Goal: Information Seeking & Learning: Learn about a topic

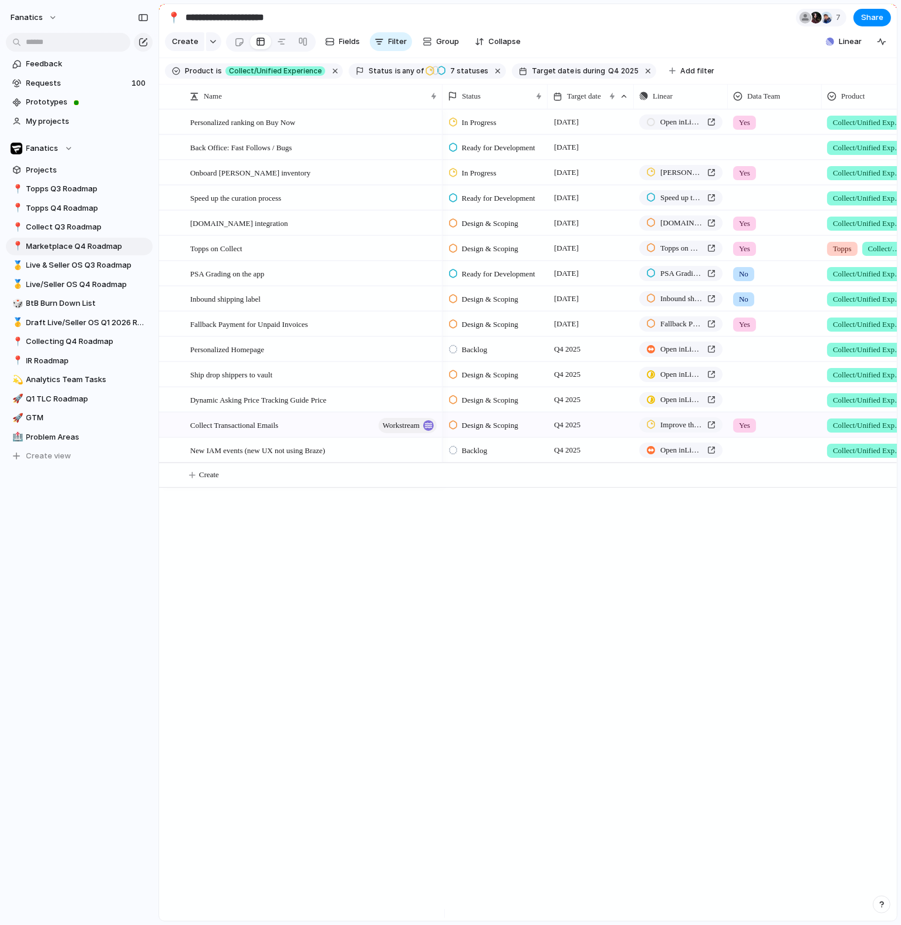
click at [451, 657] on div "In Progress [DATE] Open in Linear Yes Collect/Unified Experience Ready for Deve…" at bounding box center [669, 515] width 454 height 812
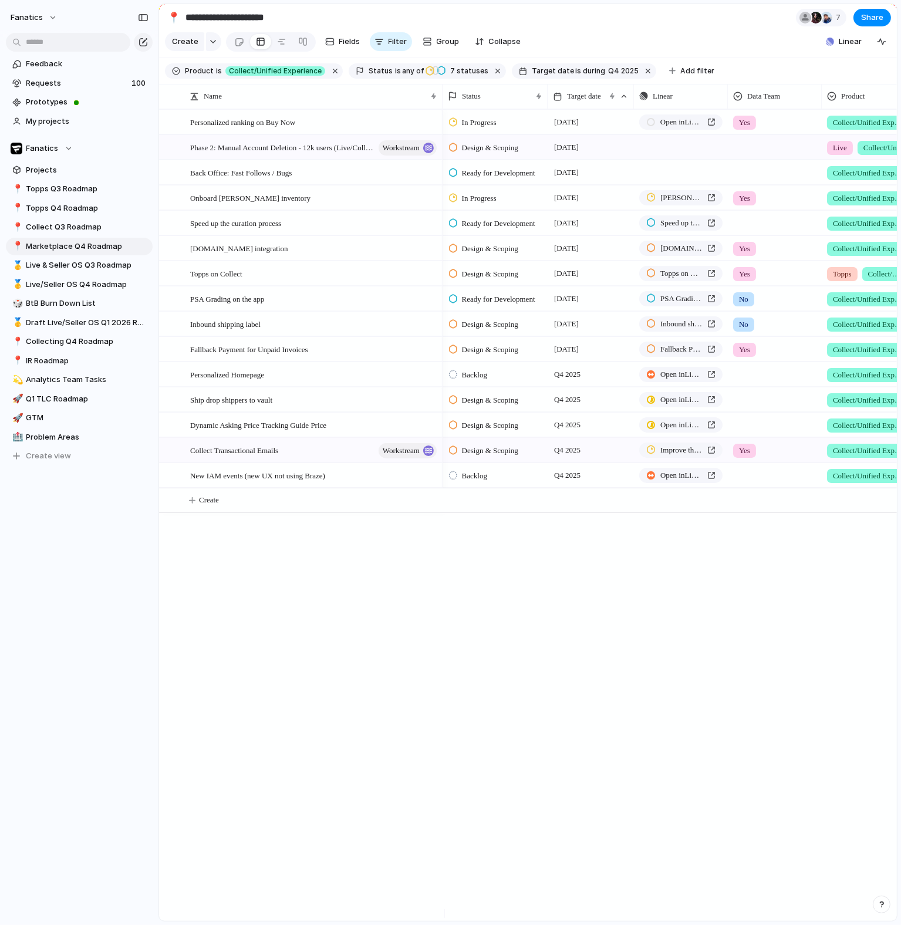
click at [545, 783] on div "In Progress [DATE] Open in Linear Yes Collect/Unified Experience Ready for Deve…" at bounding box center [669, 515] width 454 height 812
click at [421, 676] on div "Personalized ranking on Buy Now Back Office: Fast Follows / Bugs Onboard [PERSO…" at bounding box center [528, 515] width 738 height 812
click at [627, 674] on div "In Progress [DATE] Open in Linear Yes Collect/Unified Experience Ready for Deve…" at bounding box center [669, 515] width 454 height 812
click at [237, 280] on span "Topps on Collect" at bounding box center [216, 272] width 52 height 13
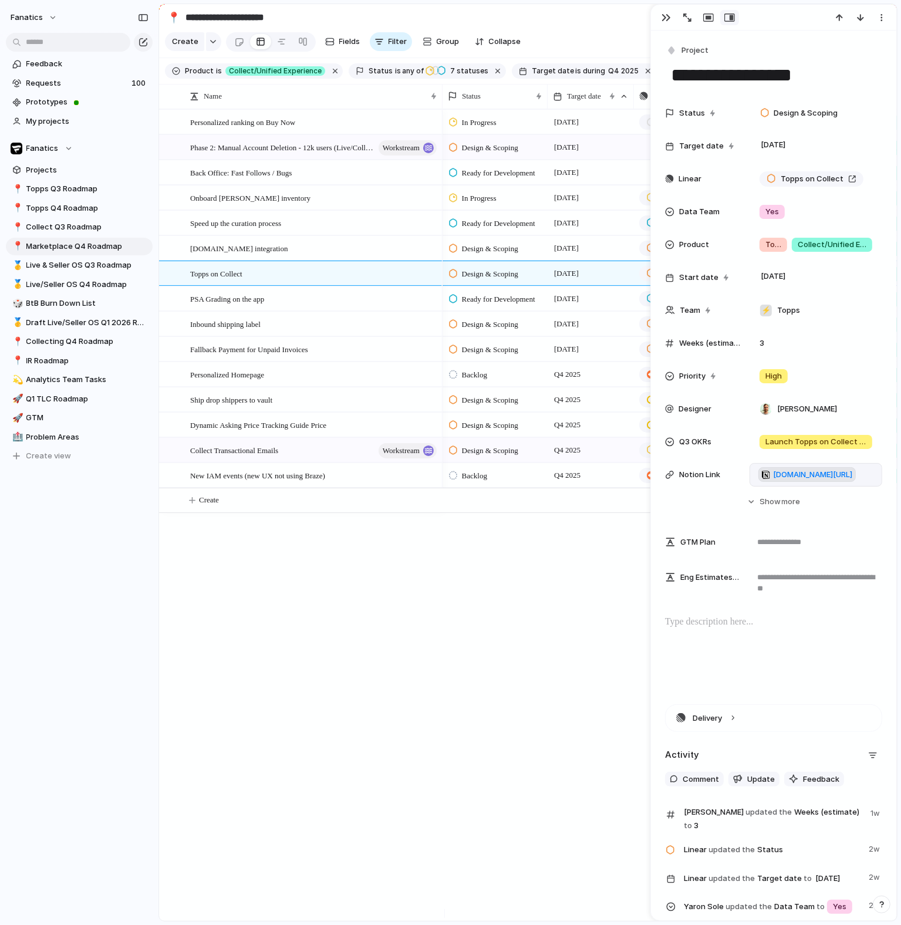
click at [801, 474] on span "[DOMAIN_NAME][URL]" at bounding box center [812, 475] width 79 height 12
click at [401, 653] on div "Personalized ranking on Buy Now Back Office: Fast Follows / Bugs Onboard [PERSO…" at bounding box center [528, 515] width 738 height 812
click at [279, 256] on div "[DOMAIN_NAME] integration" at bounding box center [314, 248] width 248 height 24
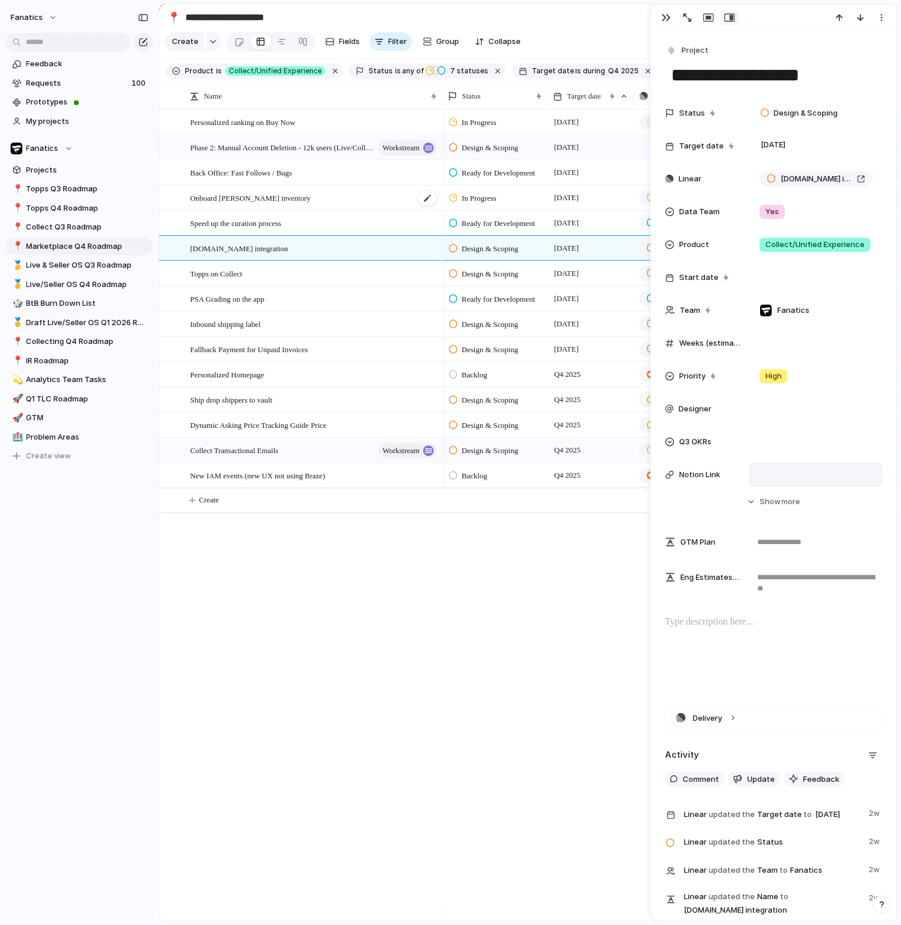
click at [279, 204] on span "Onboard [PERSON_NAME] inventory" at bounding box center [250, 197] width 120 height 13
type textarea "**********"
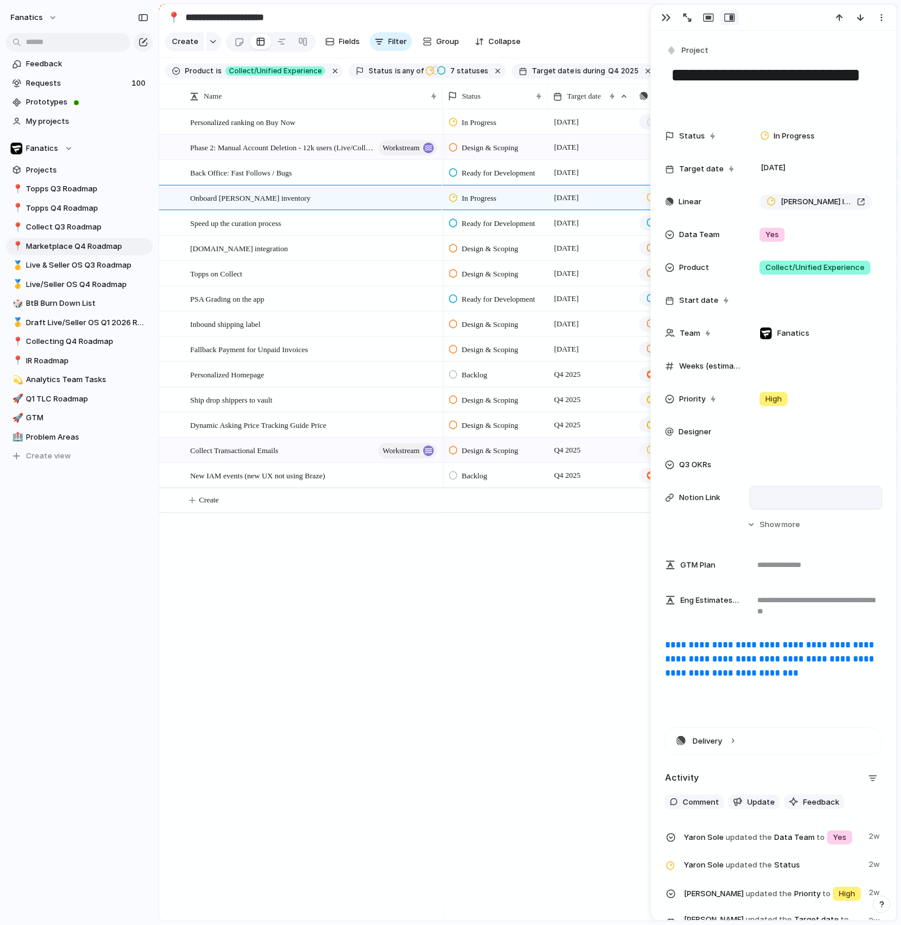
click at [424, 696] on div "Personalized ranking on Buy Now Back Office: Fast Follows / Bugs Onboard [PERSO…" at bounding box center [528, 515] width 738 height 812
click at [751, 650] on link "**********" at bounding box center [770, 658] width 211 height 37
click at [407, 705] on div "Personalized ranking on Buy Now Back Office: Fast Follows / Bugs Onboard [PERSO…" at bounding box center [528, 515] width 738 height 812
drag, startPoint x: 462, startPoint y: 662, endPoint x: 899, endPoint y: 697, distance: 438.0
click at [462, 662] on div "In Progress [DATE] Open in Linear Yes Collect/Unified Experience Ready for Deve…" at bounding box center [669, 515] width 454 height 812
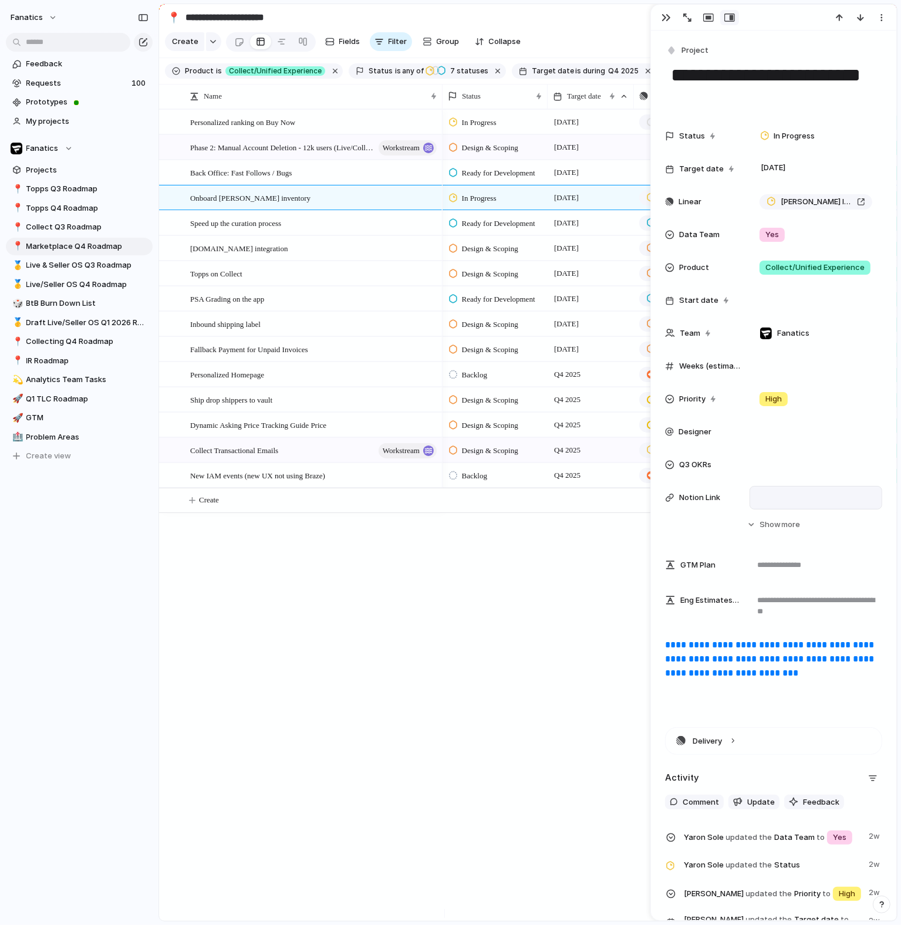
click at [736, 658] on link "**********" at bounding box center [770, 658] width 211 height 37
